Goal: Task Accomplishment & Management: Use online tool/utility

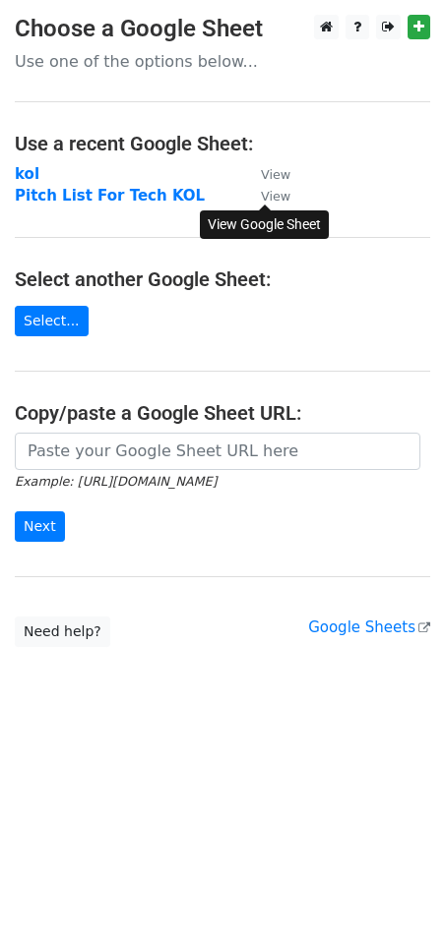
click at [280, 197] on small "View" at bounding box center [276, 196] width 30 height 15
click at [113, 199] on strong "Pitch List For Tech KOL" at bounding box center [110, 196] width 190 height 18
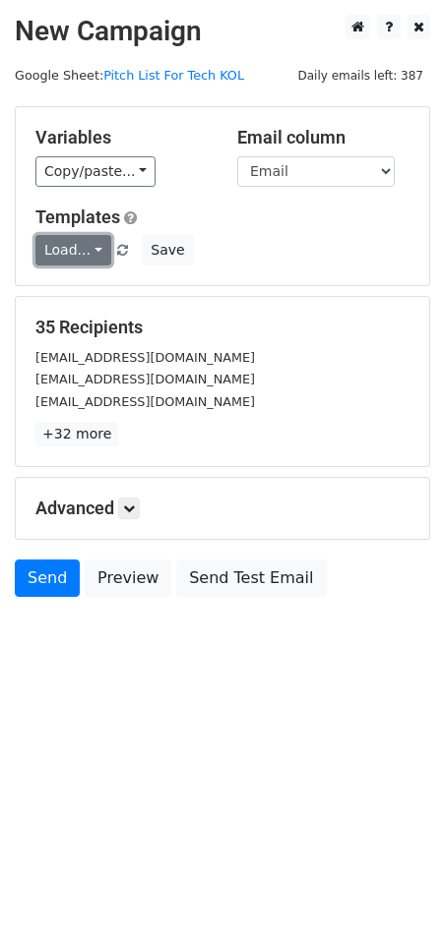
click at [95, 248] on link "Load..." at bounding box center [73, 250] width 76 height 30
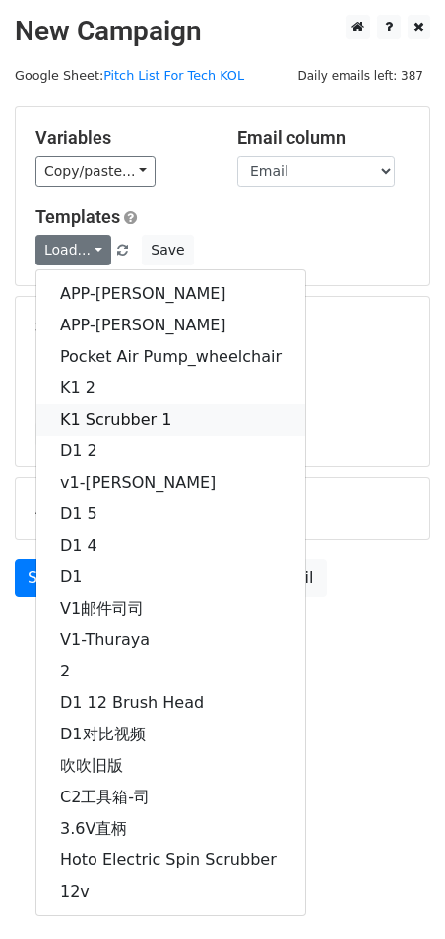
drag, startPoint x: 112, startPoint y: 417, endPoint x: 118, endPoint y: 403, distance: 15.0
click at [113, 414] on link "K1 Scrubber 1" at bounding box center [170, 419] width 269 height 31
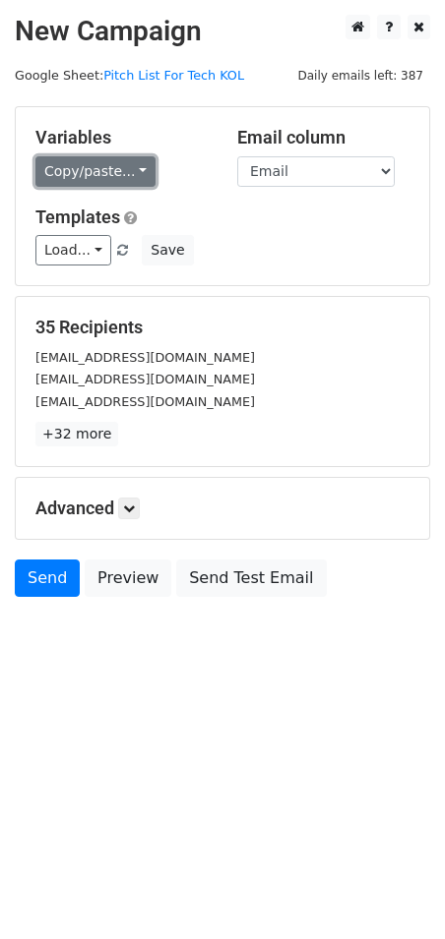
click at [134, 167] on link "Copy/paste..." at bounding box center [95, 171] width 120 height 30
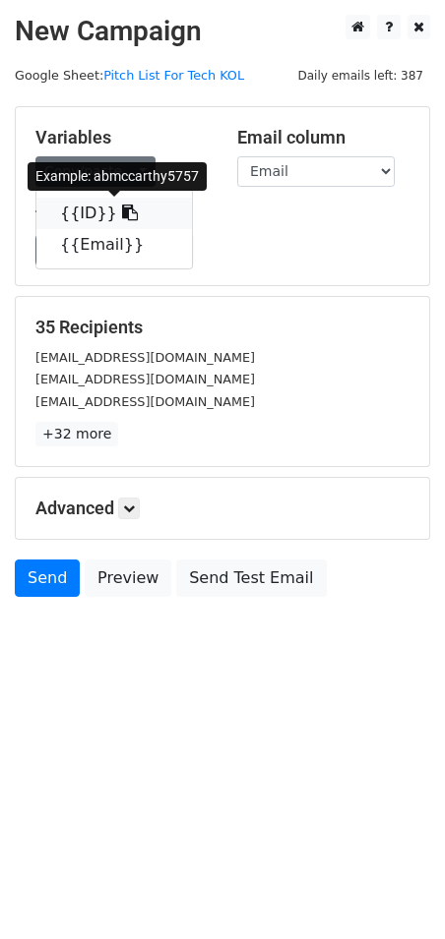
click at [122, 214] on icon at bounding box center [130, 213] width 16 height 16
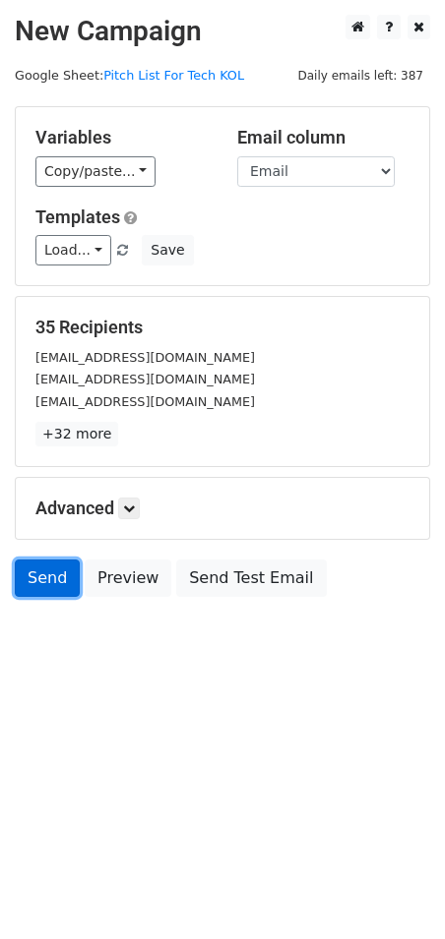
click at [56, 578] on link "Send" at bounding box center [47, 578] width 65 height 37
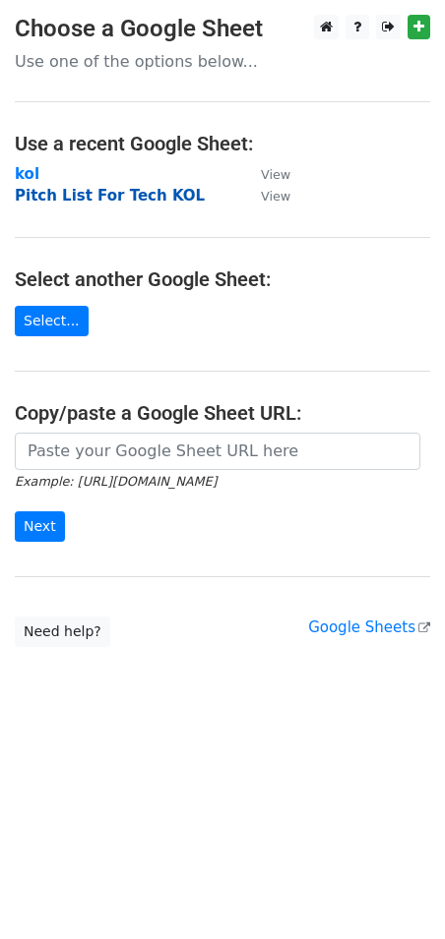
click at [151, 197] on strong "Pitch List For Tech KOL" at bounding box center [110, 196] width 190 height 18
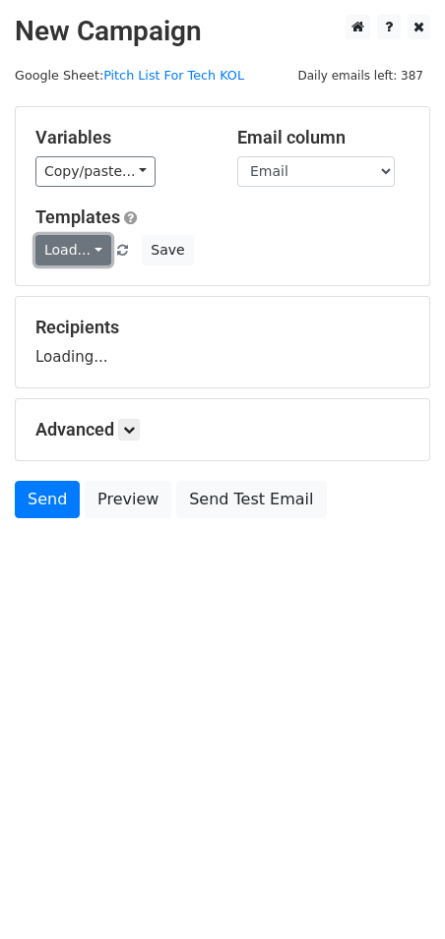
click at [96, 244] on link "Load..." at bounding box center [73, 250] width 76 height 30
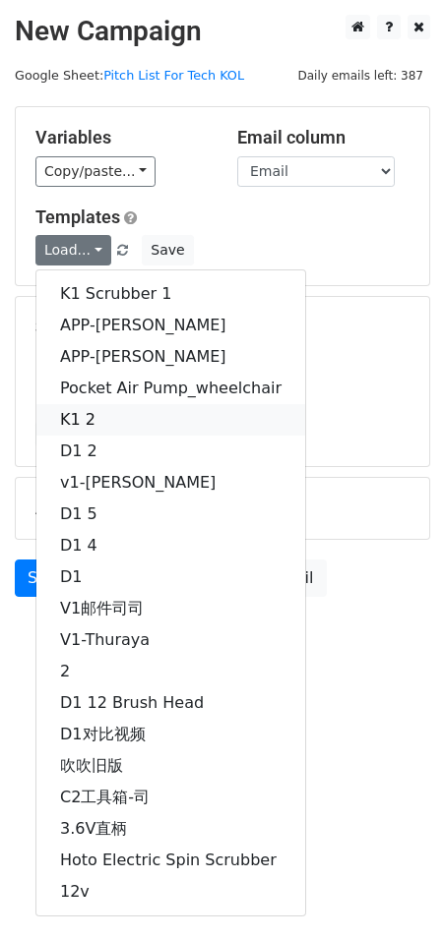
click at [105, 421] on link "K1 2" at bounding box center [170, 419] width 269 height 31
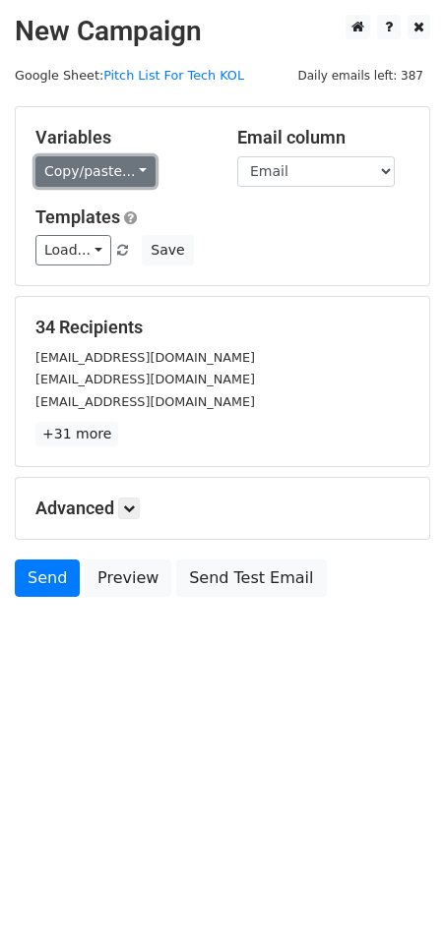
click at [138, 165] on link "Copy/paste..." at bounding box center [95, 171] width 120 height 30
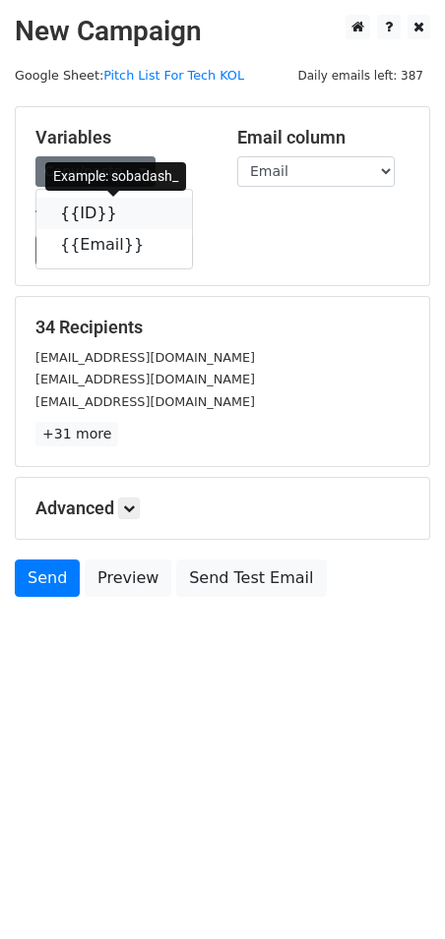
drag, startPoint x: 118, startPoint y: 214, endPoint x: 100, endPoint y: 214, distance: 17.7
click at [122, 214] on icon at bounding box center [130, 213] width 16 height 16
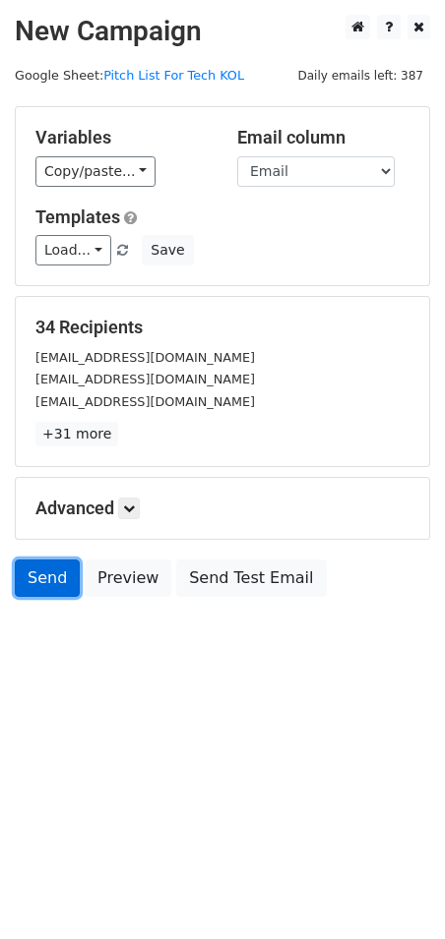
click at [57, 576] on link "Send" at bounding box center [47, 578] width 65 height 37
